Goal: Transaction & Acquisition: Register for event/course

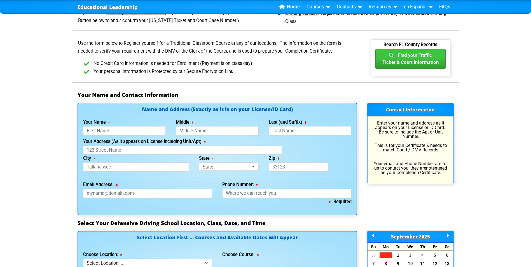
scroll to position [308, 0]
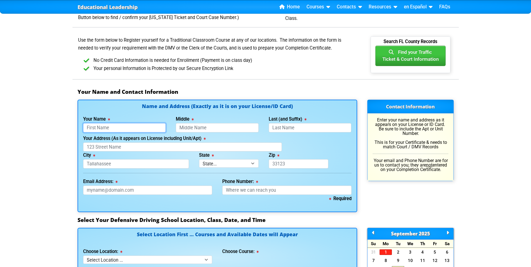
click at [105, 128] on input "Your Name" at bounding box center [124, 127] width 83 height 9
type input "[PERSON_NAME]"
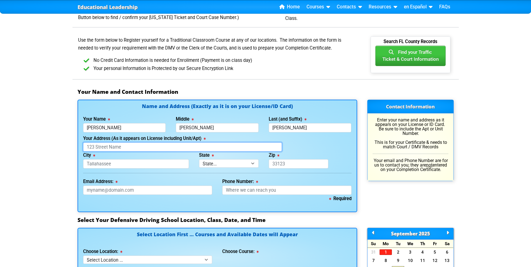
type input "[STREET_ADDRESS]"
type input "Largo"
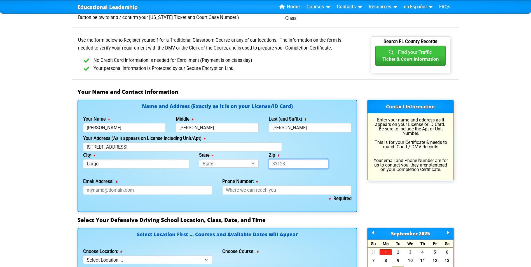
type input "33773"
type input "[EMAIL_ADDRESS][DOMAIN_NAME]"
type input "[PHONE_NUMBER]"
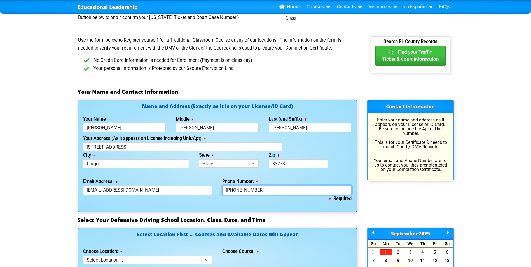
select select "2"
type input "L207783491000"
type input "[DATE]"
type input "A0VA0TE"
select select
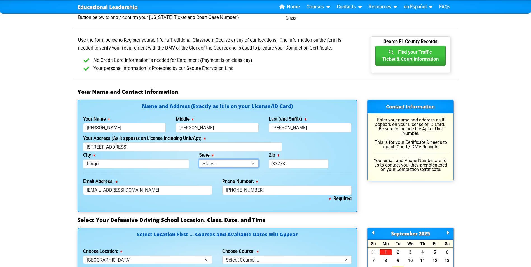
click at [218, 163] on select "State... FL AK AL AR AZ CA CO CT DE GA HI IA ID IL IN KS [GEOGRAPHIC_DATA] LA M…" at bounding box center [229, 163] width 60 height 8
select select "{"fullName":"[US_STATE]","abbreviation":"FL","uniqueId":"1d559909-6cf0-4a4d-848…"
click at [199, 159] on select "State... FL AK AL AR AZ CA CO CT DE GA HI IA ID IL IN KS [GEOGRAPHIC_DATA] LA M…" at bounding box center [229, 163] width 60 height 8
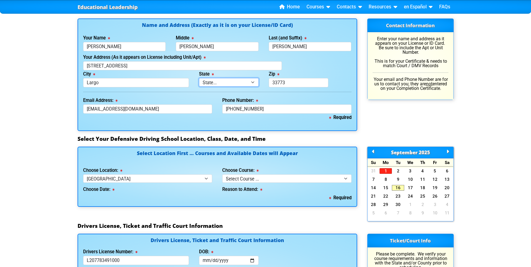
scroll to position [392, 0]
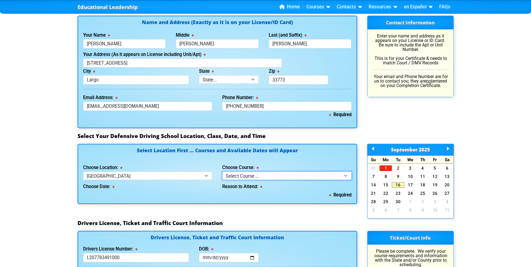
click at [252, 173] on select "Select Course ... 4 Hour BDI Class (Basic Course & TCAC) 4 Hour Under 25 Class …" at bounding box center [286, 175] width 129 height 8
select select "1"
click at [222, 171] on select "Select Course ... 4 Hour BDI Class (Basic Course & TCAC) 4 Hour Under 25 Class …" at bounding box center [286, 175] width 129 height 8
select select
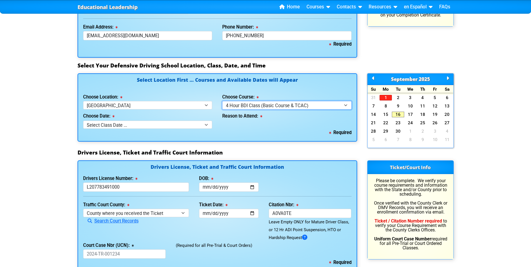
scroll to position [475, 0]
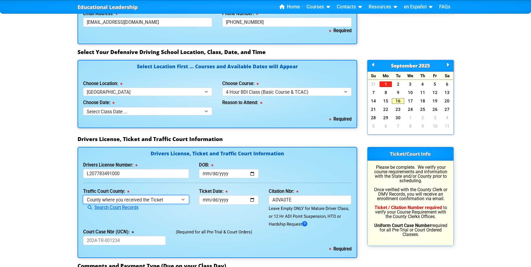
click at [108, 201] on select "County where you received the Ticket Out of State Out of State - [US_STATE] Out…" at bounding box center [136, 199] width 106 height 8
select select "{"countyName":"Pinellas","state":"[US_STATE]","uniqueId":"7c9cc234-d9fd-4e38-bf…"
click at [83, 195] on select "County where you received the Ticket Out of State Out of State - [US_STATE] Out…" at bounding box center [136, 199] width 106 height 8
drag, startPoint x: 295, startPoint y: 196, endPoint x: 268, endPoint y: 202, distance: 27.9
click at [268, 202] on div "Citation Nbr: A0VA0TE Leave Empty ONLY for Mature Driver Class, or 12 Hr ADI Po…" at bounding box center [309, 207] width 93 height 41
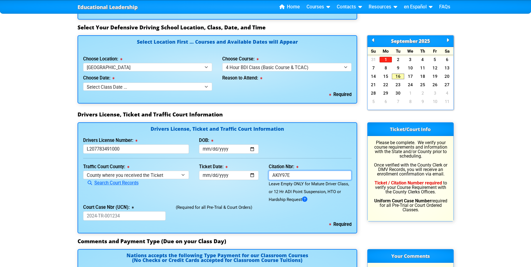
scroll to position [531, 0]
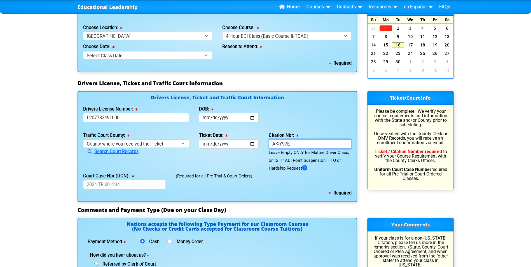
type input "AKIY97E"
drag, startPoint x: 118, startPoint y: 181, endPoint x: 100, endPoint y: 184, distance: 18.4
click at [93, 186] on input "Court Case Nbr (UCN):" at bounding box center [124, 184] width 83 height 9
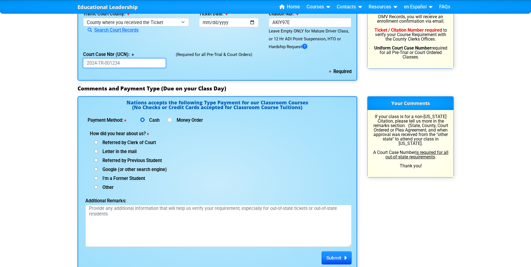
scroll to position [643, 0]
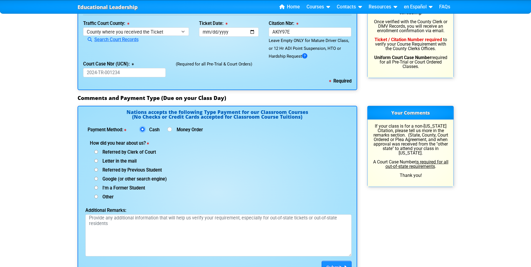
click at [144, 130] on input "Cash" at bounding box center [142, 129] width 4 height 4
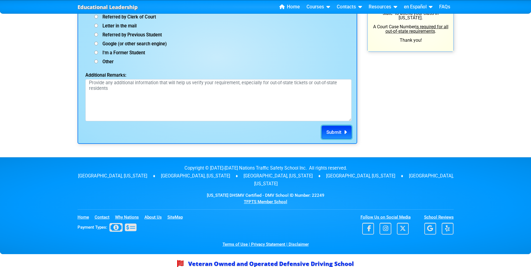
click at [336, 132] on span "Submit" at bounding box center [333, 132] width 15 height 6
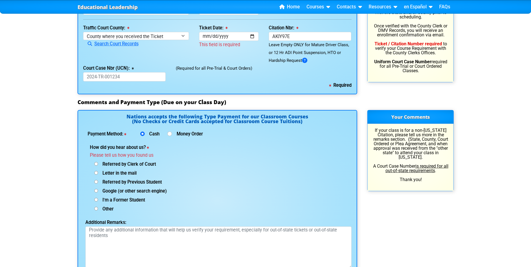
scroll to position [639, 0]
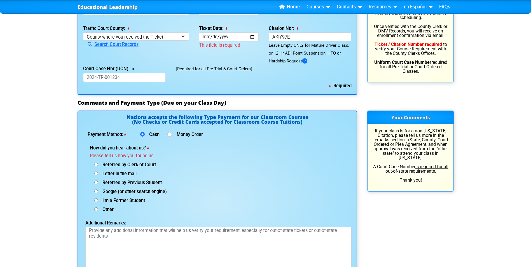
click at [96, 190] on input "Google (or other search engine)" at bounding box center [96, 191] width 4 height 4
radio input "true"
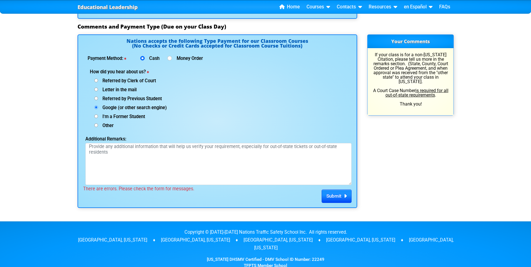
scroll to position [723, 0]
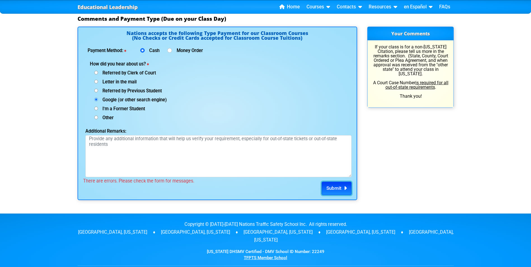
click at [333, 193] on button "Submit" at bounding box center [336, 188] width 30 height 13
click at [333, 190] on span "Submit" at bounding box center [333, 188] width 15 height 6
click at [331, 185] on span "Submit" at bounding box center [333, 188] width 15 height 6
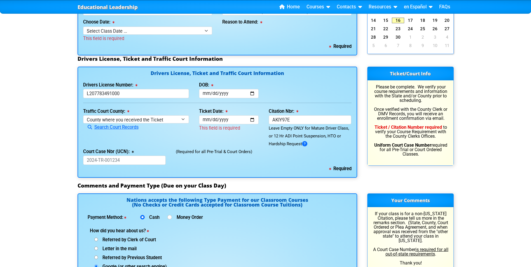
scroll to position [555, 0]
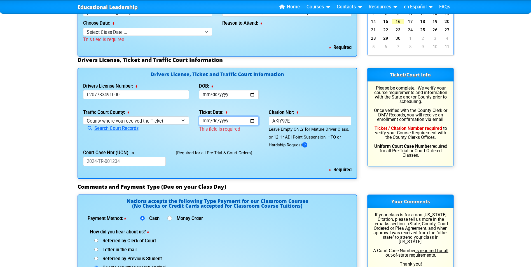
click at [207, 124] on input "Ticket Date:" at bounding box center [229, 120] width 60 height 9
type input "[DATE]"
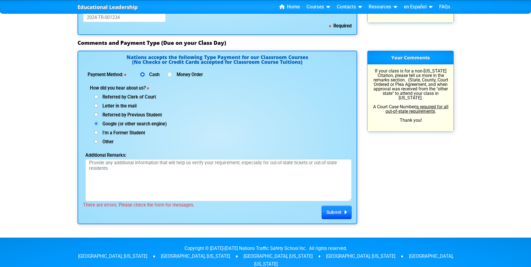
scroll to position [723, 0]
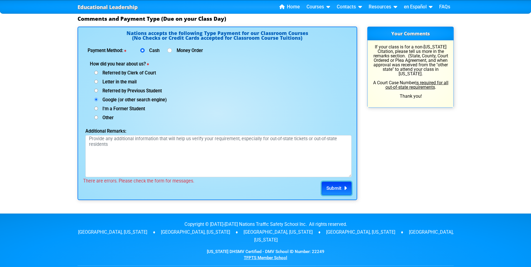
click at [330, 185] on span "Submit" at bounding box center [333, 188] width 15 height 6
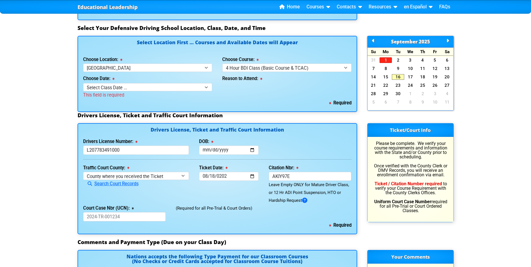
scroll to position [499, 0]
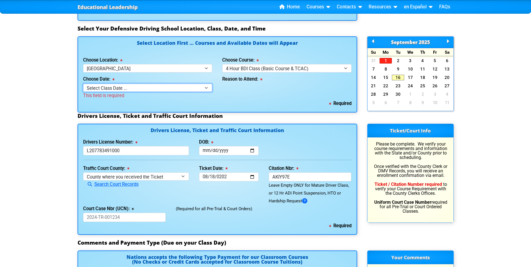
click at [101, 88] on select "Select Class Date ... [DATE] -- ([DATE] from 9:30am-1:30pm) [DATE] -- ([DATE] f…" at bounding box center [147, 88] width 129 height 8
select select "[DATE], 4"
click at [83, 84] on select "Select Class Date ... [DATE] -- ([DATE] from 9:30am-1:30pm) [DATE] -- ([DATE] f…" at bounding box center [147, 88] width 129 height 8
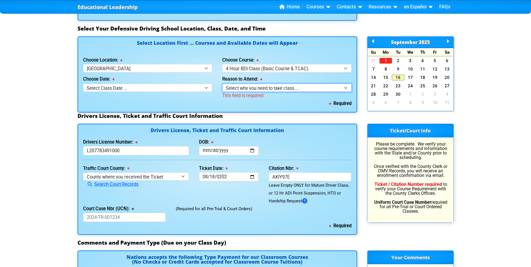
click at [241, 88] on select "Select why you need to take class ... Election for Traffic Ticket (No Points) C…" at bounding box center [286, 88] width 129 height 8
select select "BDI - Election for Traffic Ticket"
click at [222, 84] on select "Select why you need to take class ... Election for Traffic Ticket (No Points) C…" at bounding box center [286, 88] width 129 height 8
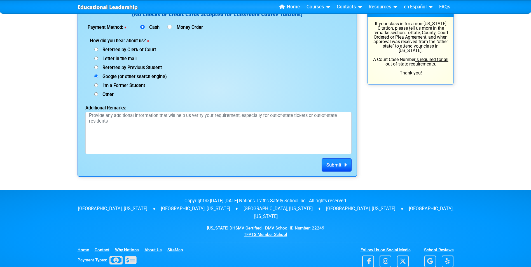
scroll to position [751, 0]
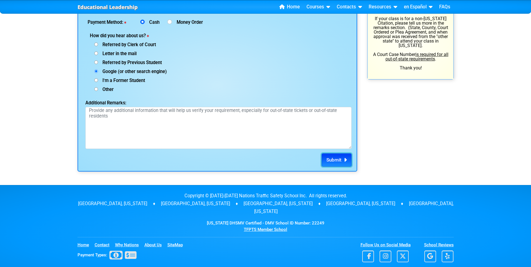
click at [328, 159] on span "Submit" at bounding box center [333, 160] width 15 height 6
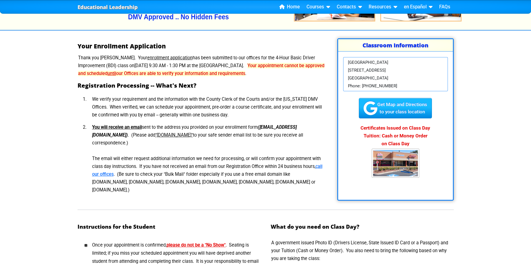
scroll to position [84, 0]
